Goal: Task Accomplishment & Management: Use online tool/utility

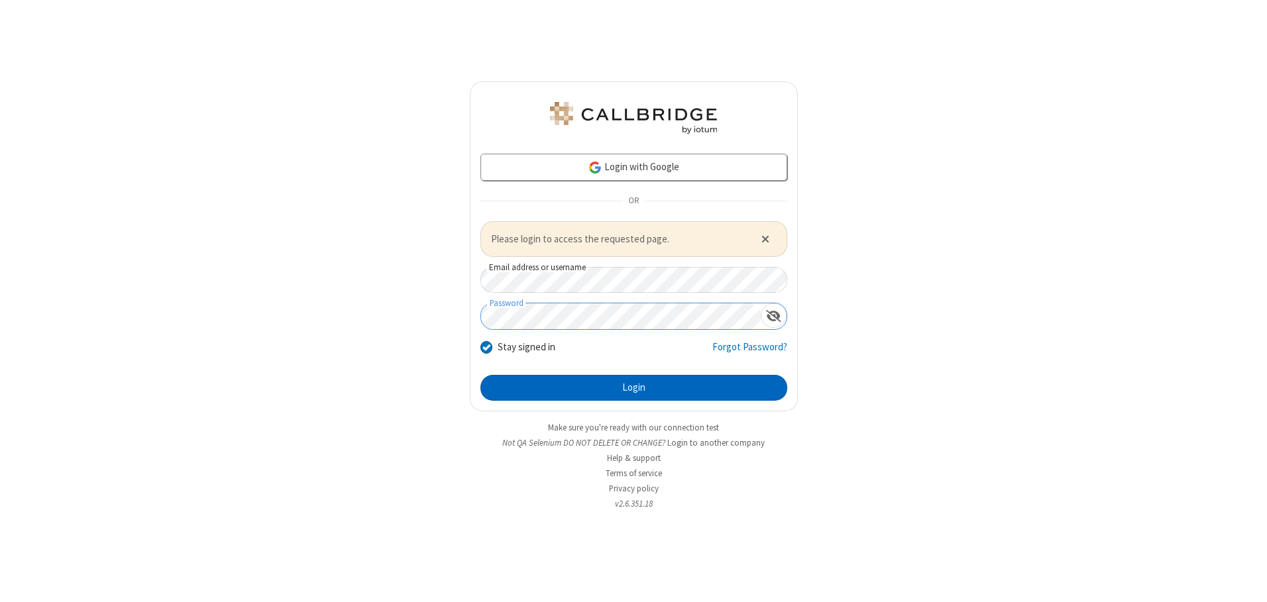
click at [634, 388] on button "Login" at bounding box center [633, 388] width 307 height 27
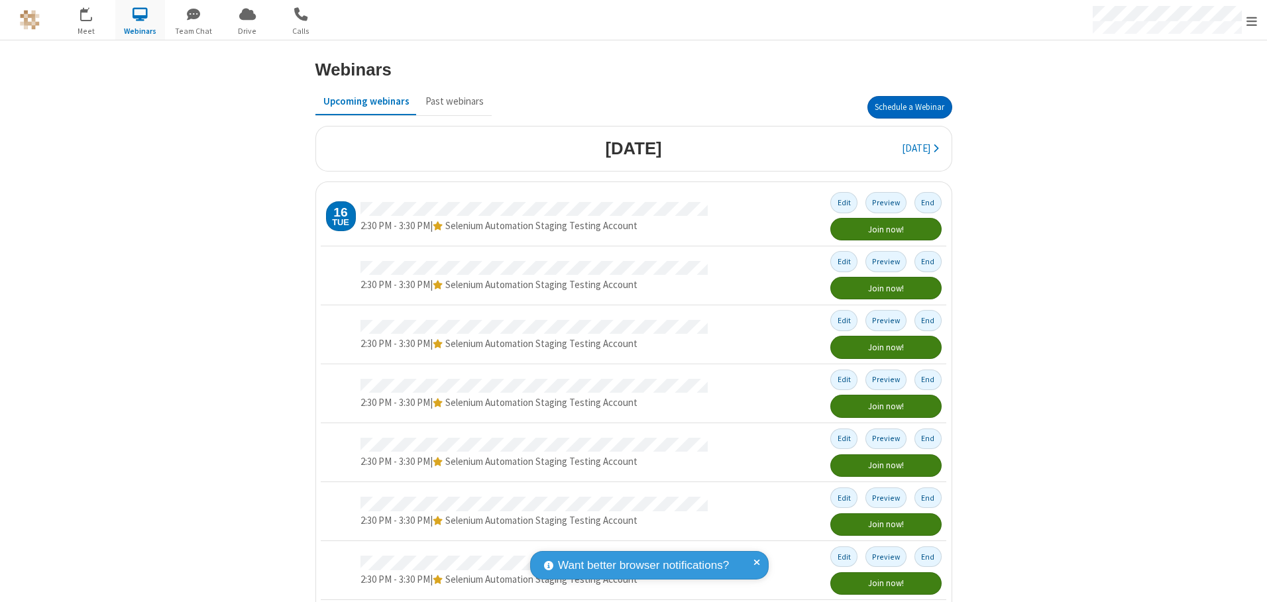
click at [904, 107] on button "Schedule a Webinar" at bounding box center [910, 107] width 85 height 23
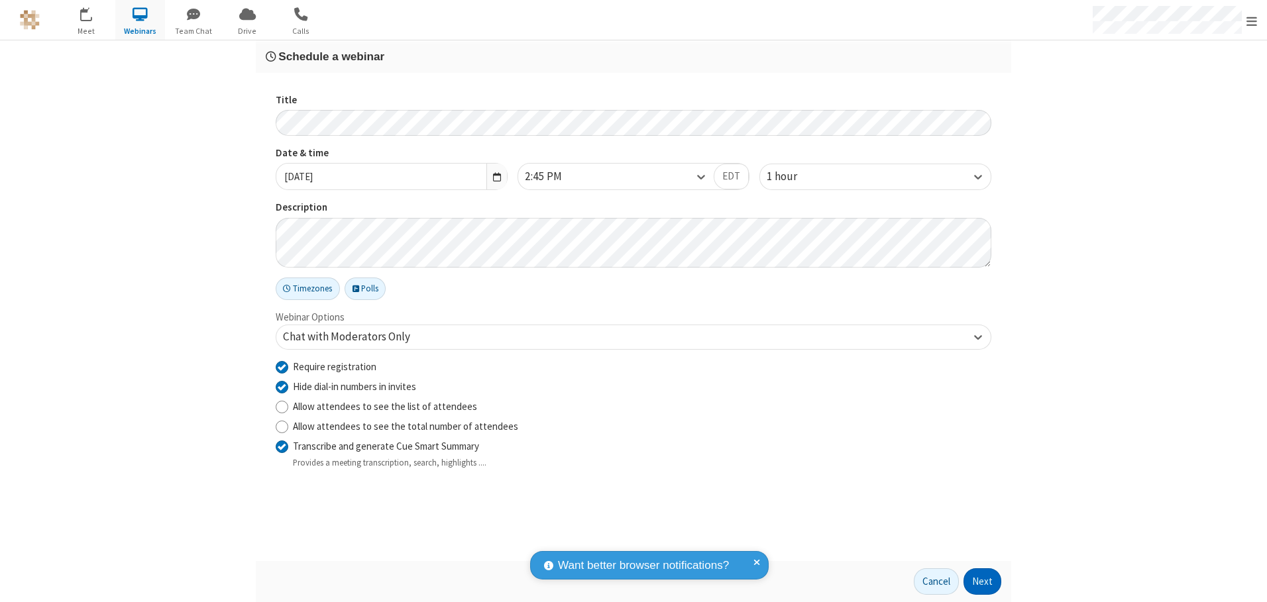
click at [983, 582] on button "Next" at bounding box center [983, 582] width 38 height 27
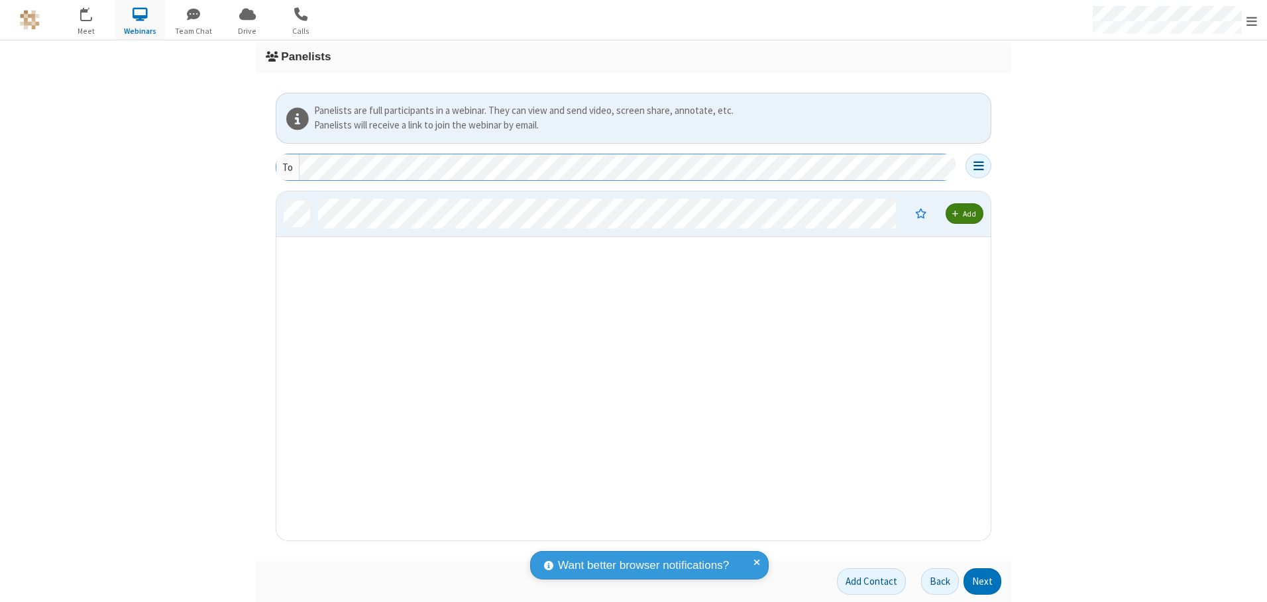
scroll to position [339, 704]
click at [983, 582] on button "Next" at bounding box center [983, 582] width 38 height 27
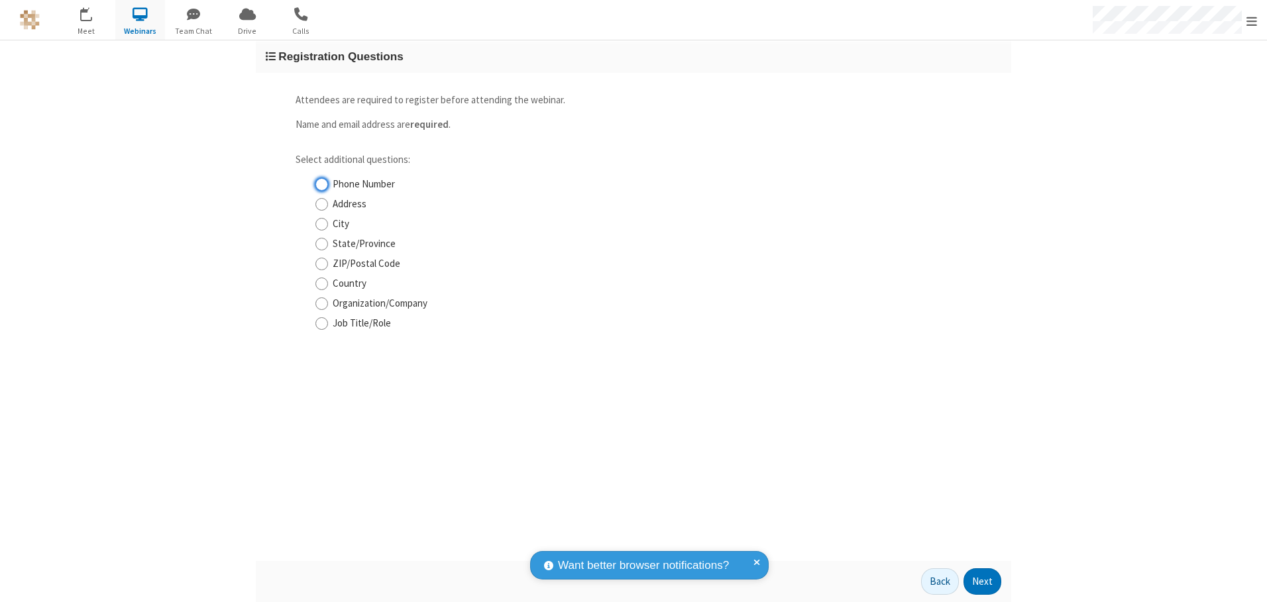
click at [321, 184] on input "Phone Number" at bounding box center [321, 185] width 13 height 14
checkbox input "true"
click at [983, 582] on button "Next" at bounding box center [983, 582] width 38 height 27
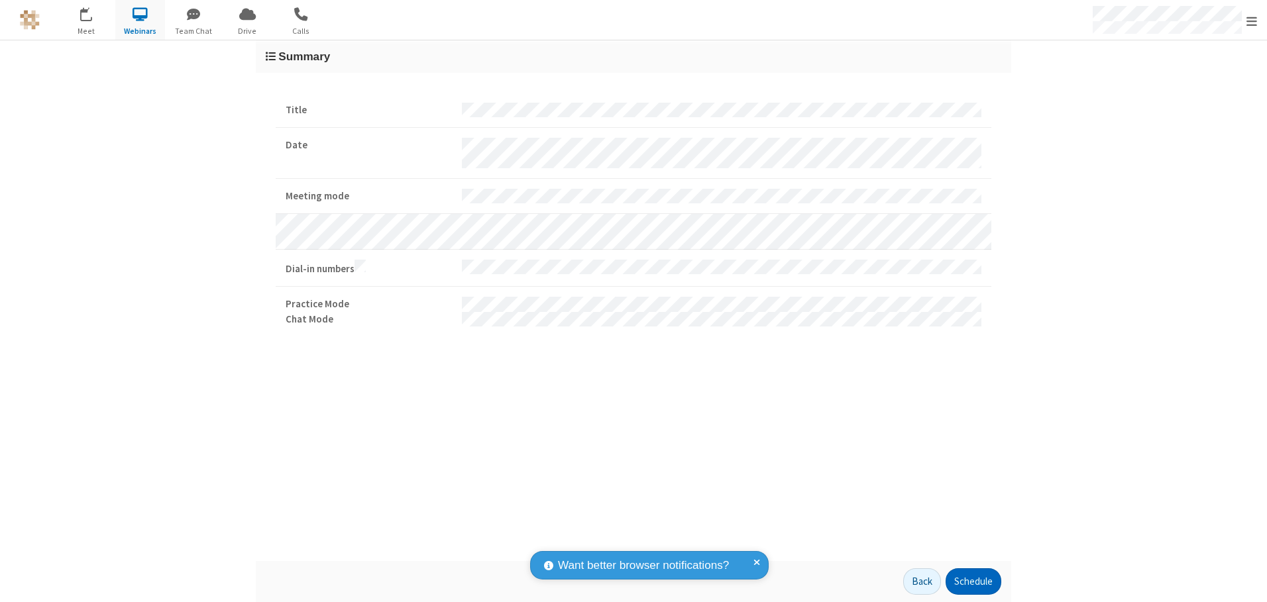
click at [973, 582] on button "Schedule" at bounding box center [974, 582] width 56 height 27
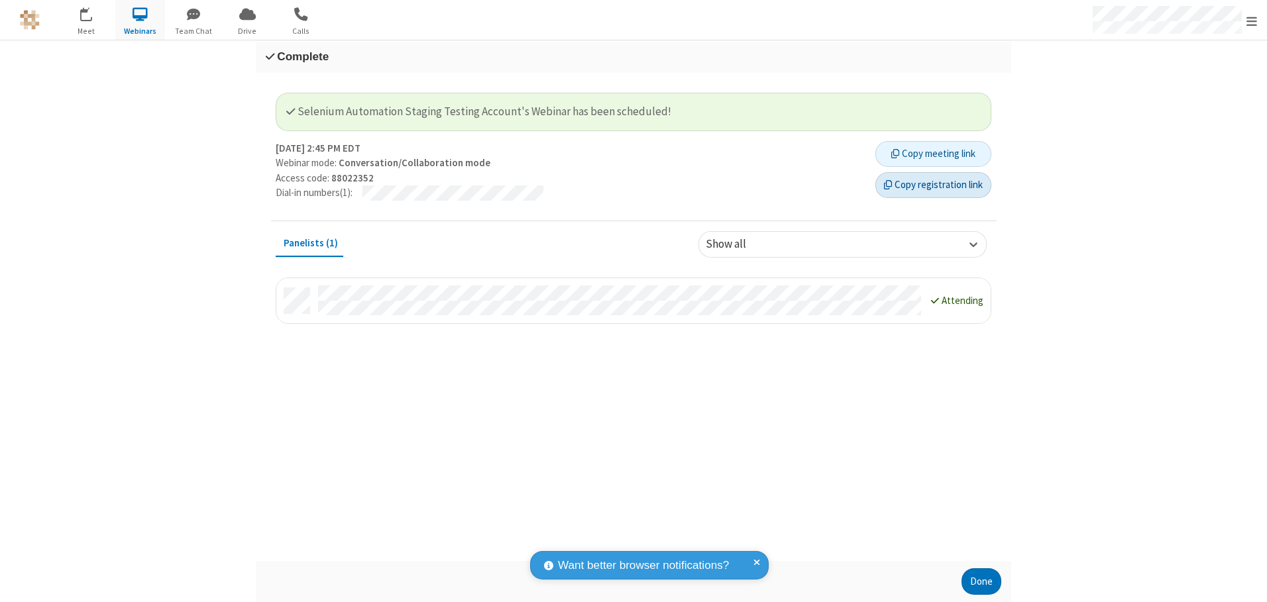
click at [933, 185] on button "Copy registration link" at bounding box center [933, 185] width 116 height 27
click at [982, 582] on button "Done" at bounding box center [982, 582] width 40 height 27
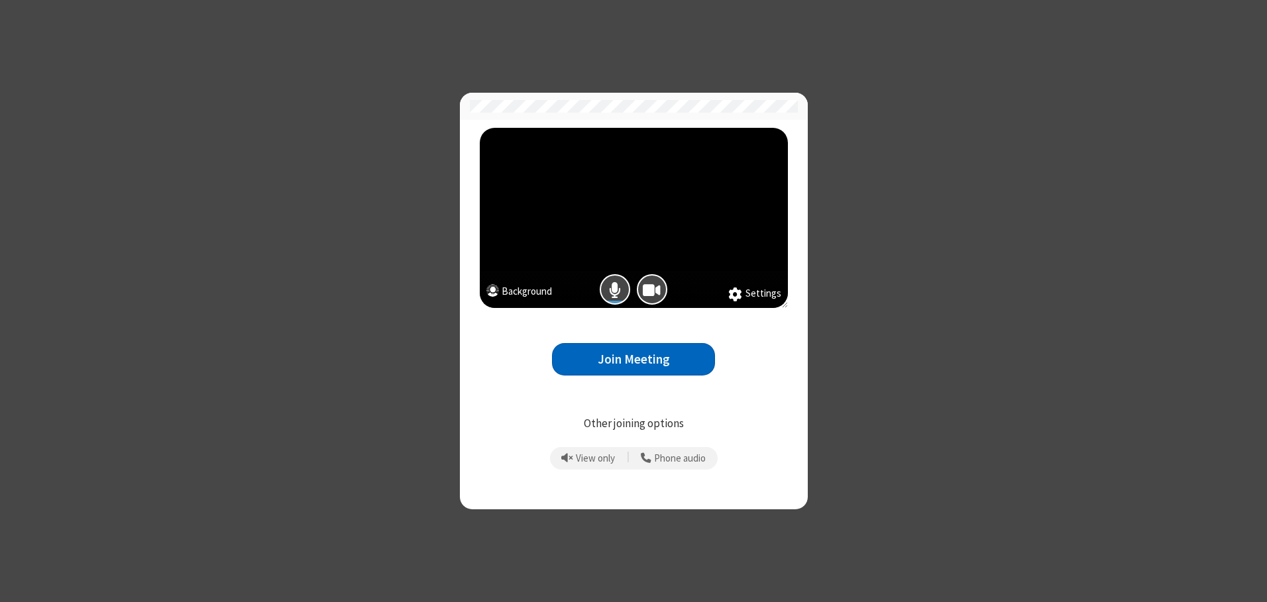
click at [634, 359] on button "Join Meeting" at bounding box center [633, 359] width 163 height 32
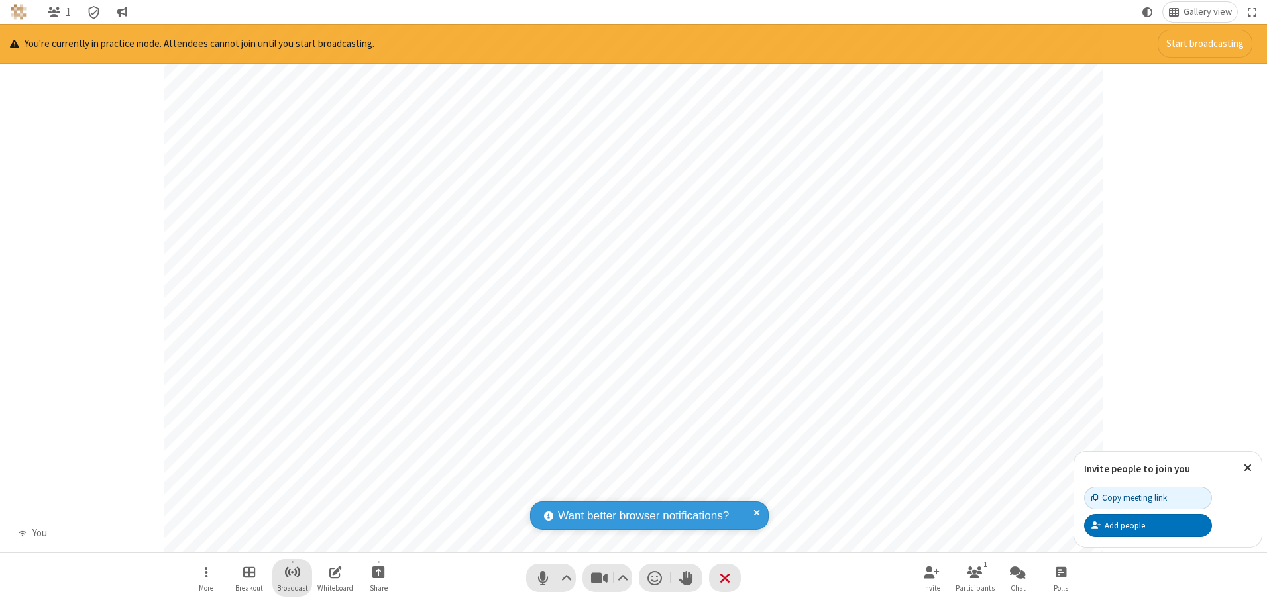
click at [292, 572] on span "Start broadcast" at bounding box center [292, 572] width 17 height 17
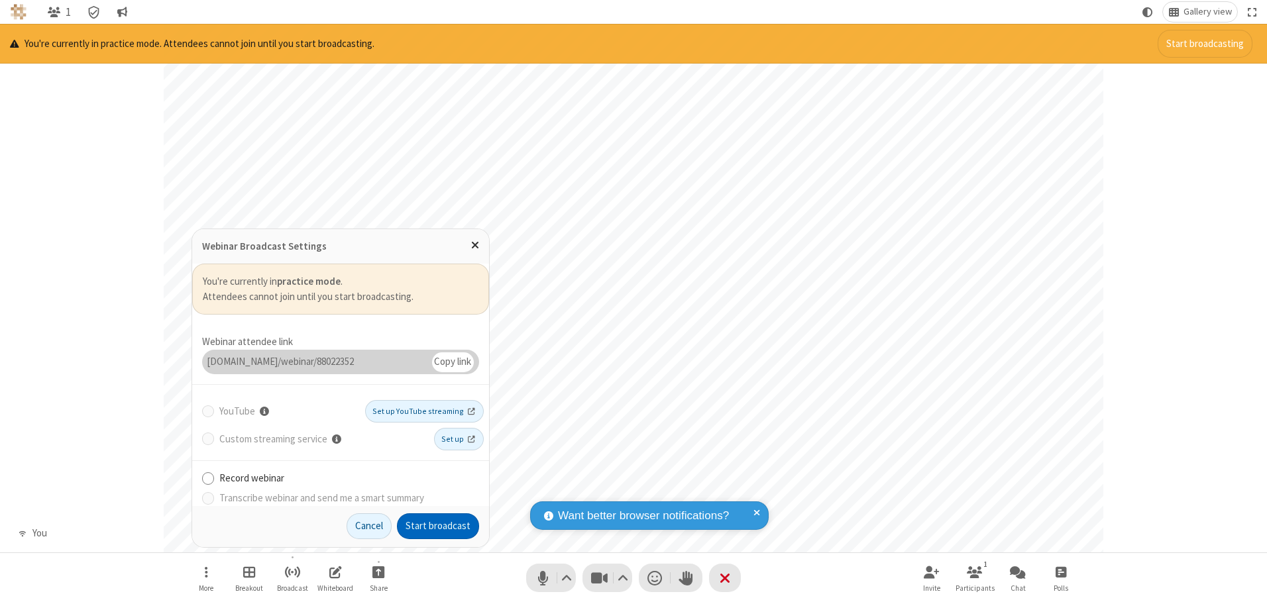
click at [438, 526] on button "Start broadcast" at bounding box center [438, 527] width 82 height 27
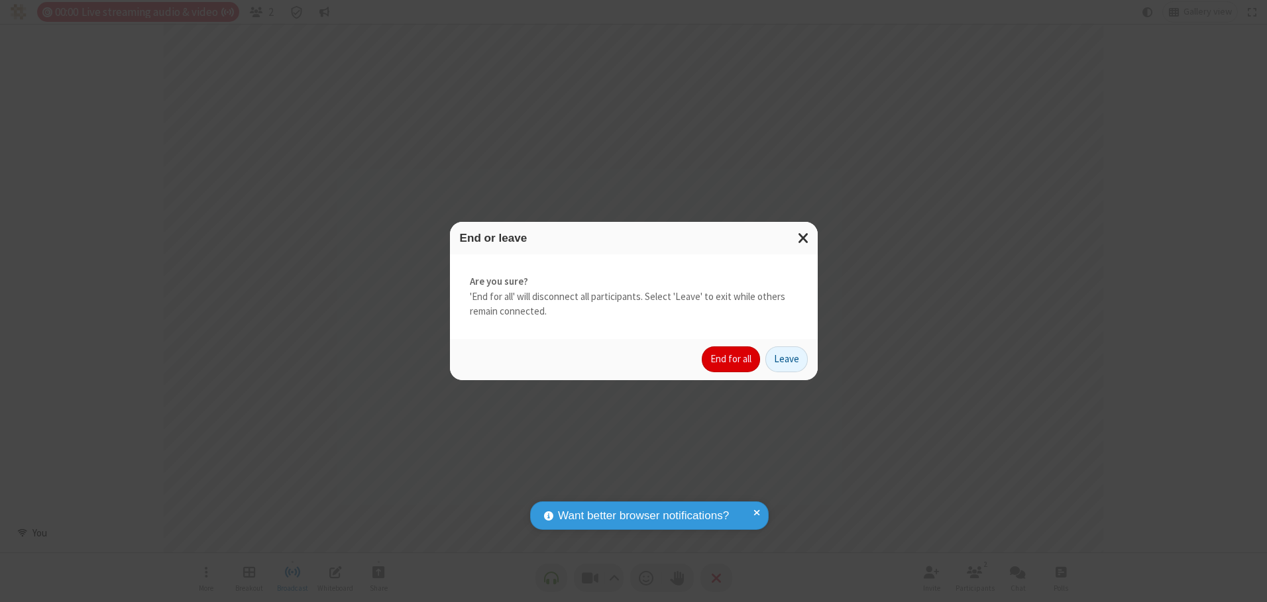
click at [732, 359] on button "End for all" at bounding box center [731, 360] width 58 height 27
